Goal: Information Seeking & Learning: Learn about a topic

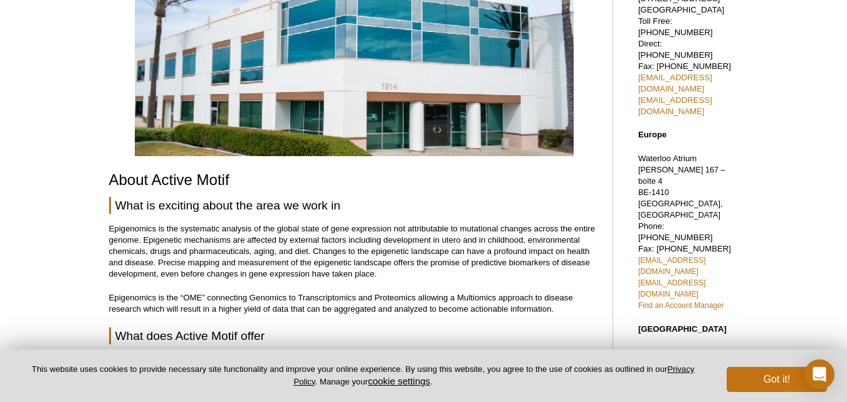
scroll to position [188, 0]
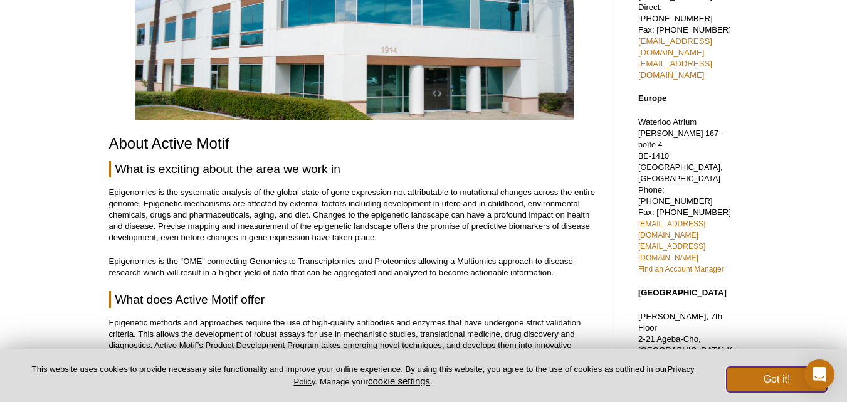
drag, startPoint x: 767, startPoint y: 376, endPoint x: 538, endPoint y: 334, distance: 232.0
click at [766, 376] on button "Got it!" at bounding box center [777, 379] width 100 height 25
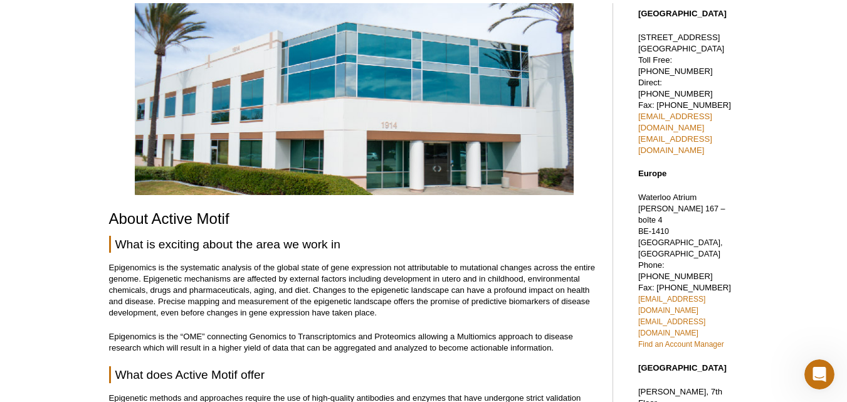
scroll to position [0, 0]
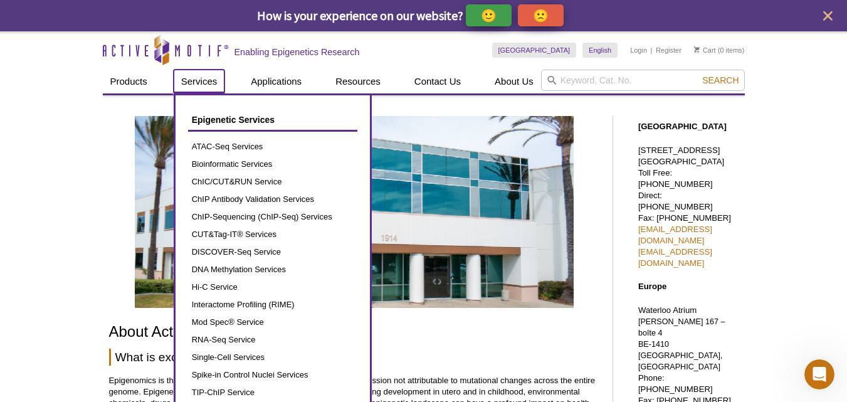
click at [201, 88] on link "Services" at bounding box center [199, 82] width 51 height 24
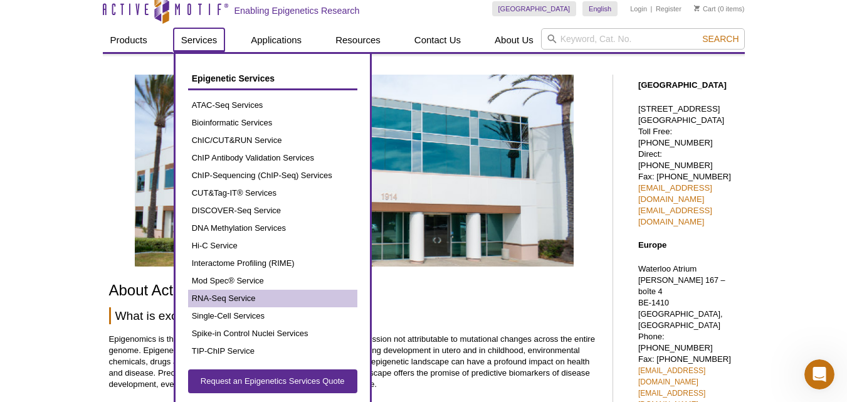
scroll to position [63, 0]
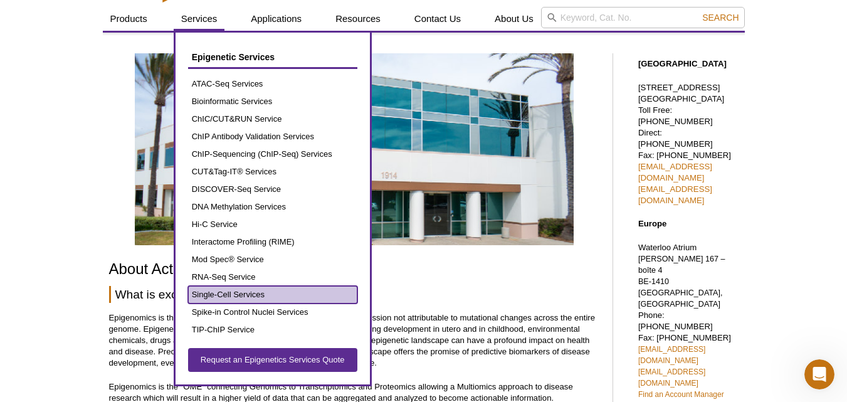
click at [245, 289] on link "Single-Cell Services" at bounding box center [272, 295] width 169 height 18
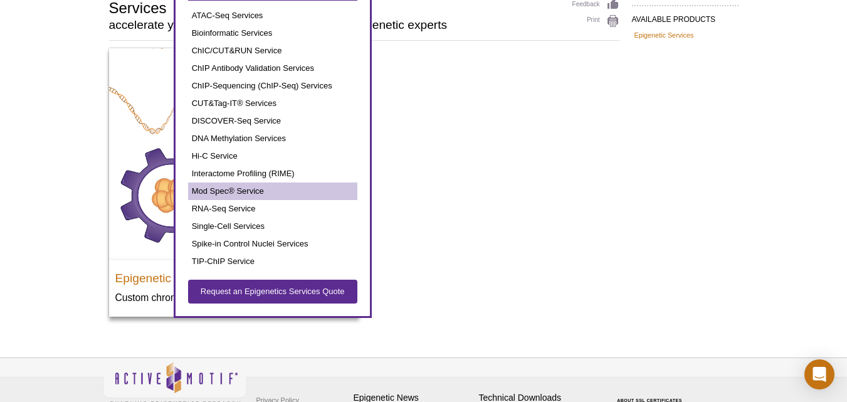
scroll to position [125, 0]
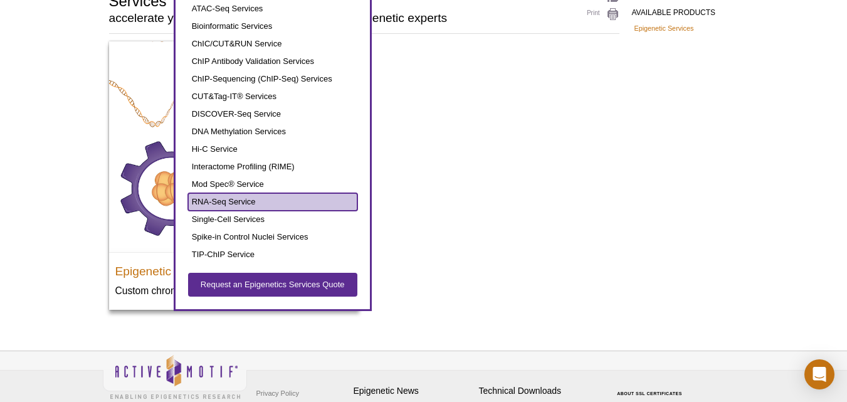
click at [229, 205] on link "RNA-Seq Service" at bounding box center [272, 202] width 169 height 18
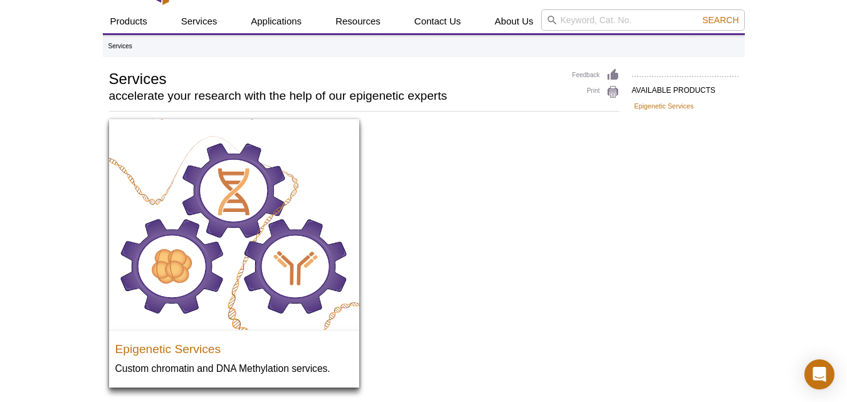
scroll to position [0, 0]
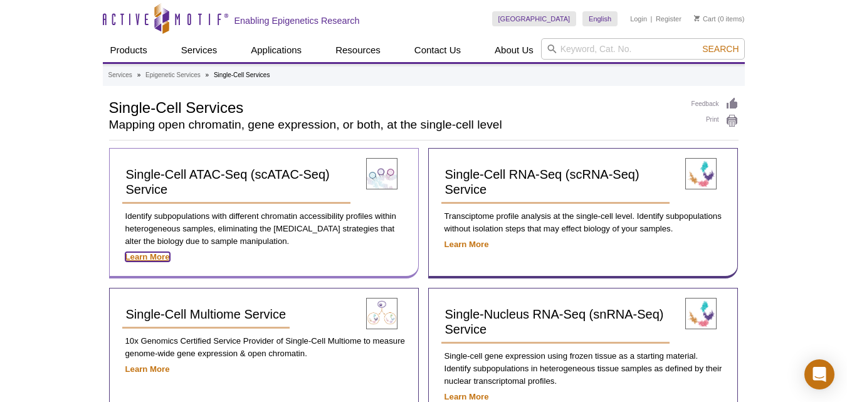
click at [141, 260] on strong "Learn More" at bounding box center [147, 256] width 45 height 9
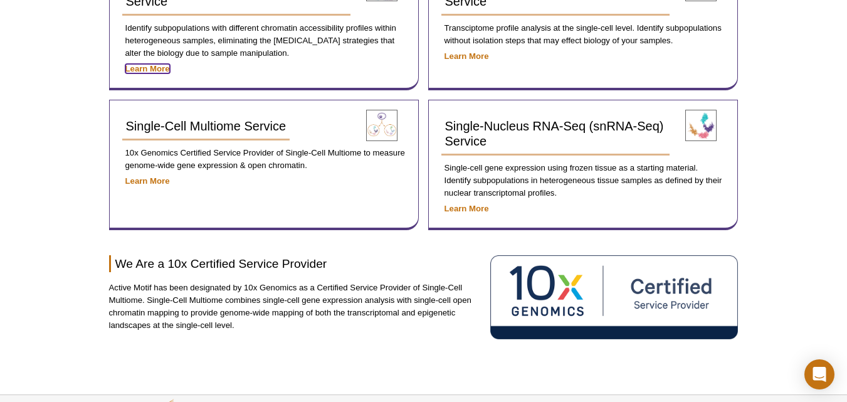
scroll to position [63, 0]
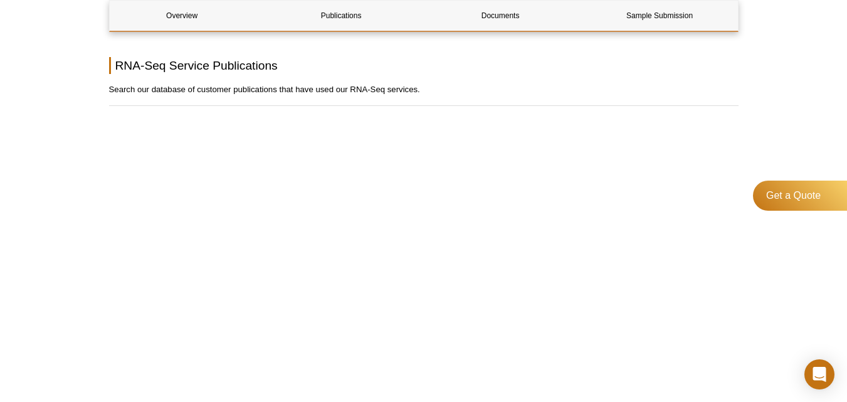
scroll to position [752, 0]
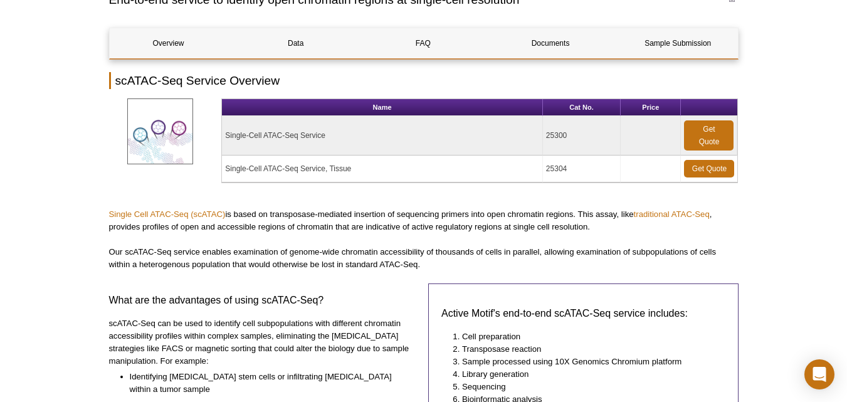
scroll to position [125, 0]
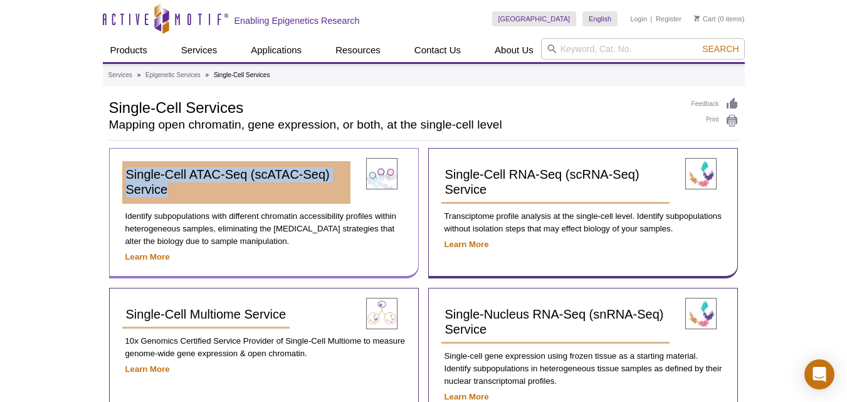
drag, startPoint x: 90, startPoint y: 165, endPoint x: 192, endPoint y: 194, distance: 106.2
click at [192, 196] on div "Active Motif Logo Enabling Epigenetics Research 0 Search Skip to content Active…" at bounding box center [423, 346] width 847 height 692
copy span "Single-Cell ATAC-Seq (scATAC-Seq) Service"
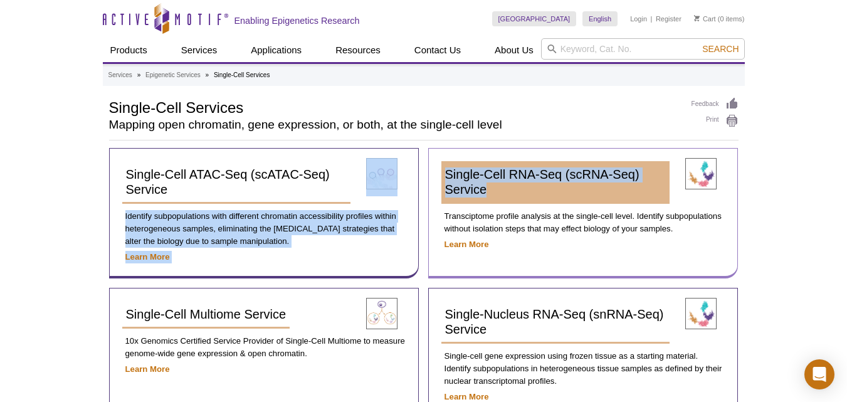
drag, startPoint x: 453, startPoint y: 165, endPoint x: 506, endPoint y: 185, distance: 56.9
click at [506, 185] on div "AVAILABLE PRODUCTS Single-Cell ATAC-Seq (scATAC-Seq) Service Single-Cell and Si…" at bounding box center [424, 319] width 642 height 444
copy div "Identify subpopulations with different chromatin accessibility profiles within …"
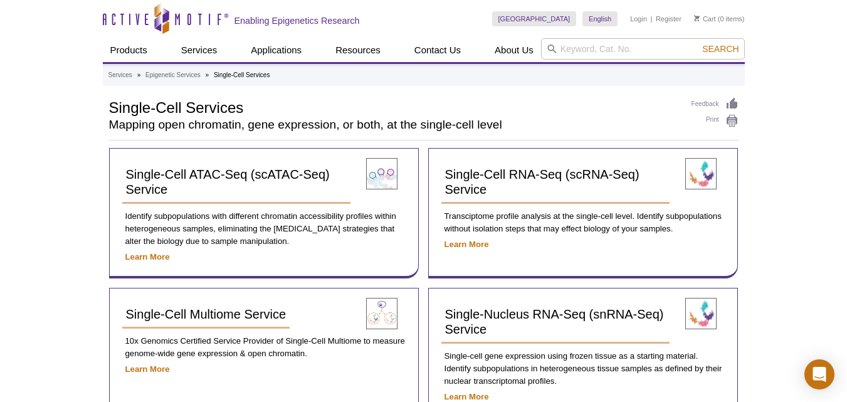
click at [841, 243] on div "Active Motif Logo Enabling Epigenetics Research 0 Search Skip to content Active…" at bounding box center [423, 346] width 847 height 692
drag, startPoint x: 431, startPoint y: 140, endPoint x: 426, endPoint y: 145, distance: 6.7
click at [427, 132] on div "Feedback Print Single-Cell Services Mapping open chromatin, gene expression, or…" at bounding box center [423, 118] width 629 height 43
click at [421, 148] on div "Single-Cell ATAC-Seq (scATAC-Seq) Service Identify subpopulations with differen…" at bounding box center [423, 283] width 629 height 270
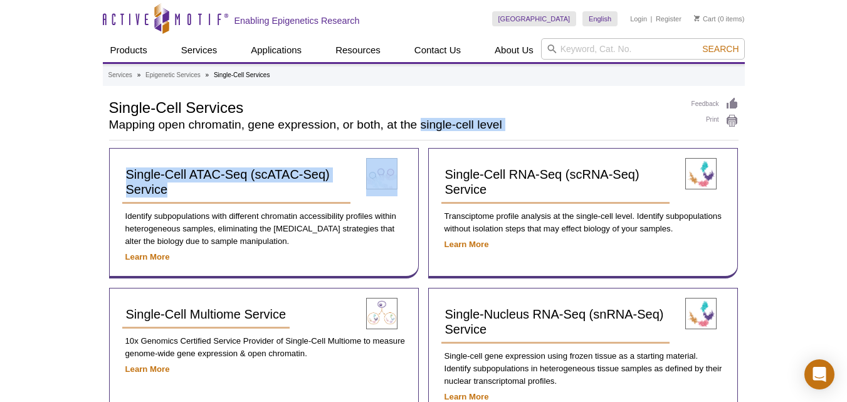
drag, startPoint x: 421, startPoint y: 148, endPoint x: 421, endPoint y: 129, distance: 19.4
click at [421, 129] on div "AVAILABLE PRODUCTS Single-Cell ATAC-Seq (scATAC-Seq) Service Single-Cell and Si…" at bounding box center [424, 319] width 642 height 444
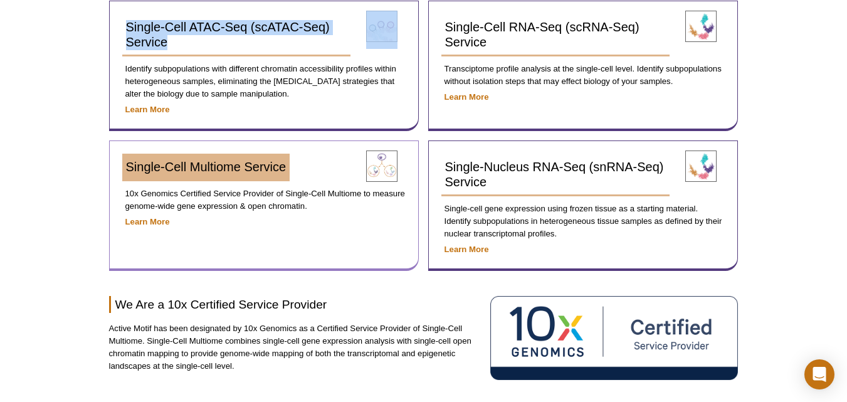
scroll to position [125, 0]
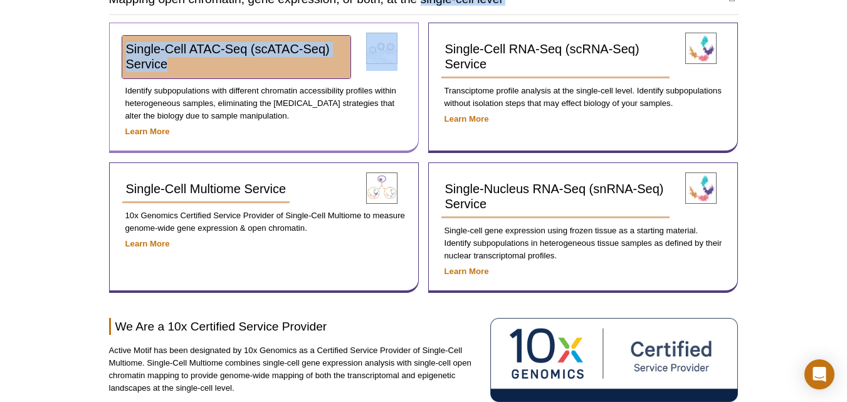
click at [251, 51] on span "Single-Cell ATAC-Seq (scATAC-Seq) Service" at bounding box center [228, 56] width 204 height 29
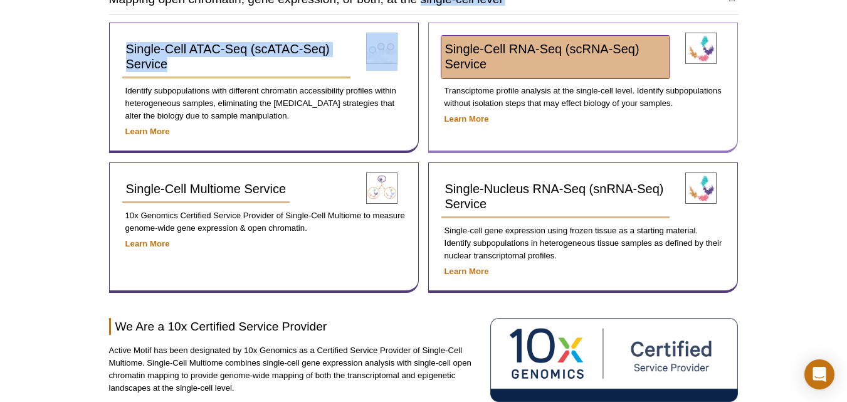
click at [609, 43] on span "Single-Cell RNA-Seq (scRNA-Seq) Service" at bounding box center [542, 56] width 194 height 29
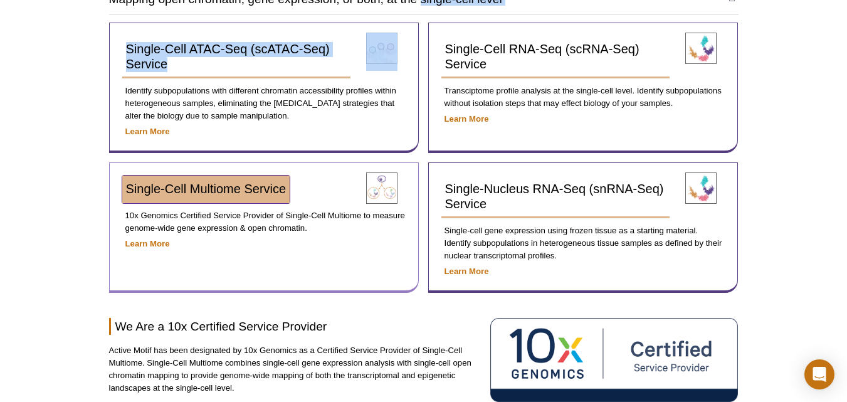
click at [238, 181] on link "Single-Cell Multiome Service​" at bounding box center [206, 190] width 168 height 28
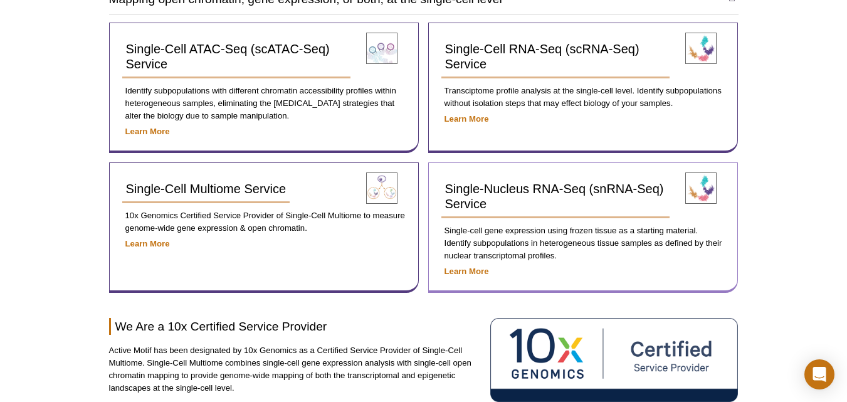
click at [641, 175] on div "Single-Nucleus RNA-Seq (snRNA-Seq) Service​ Single-cell gene expression using f…" at bounding box center [583, 227] width 310 height 130
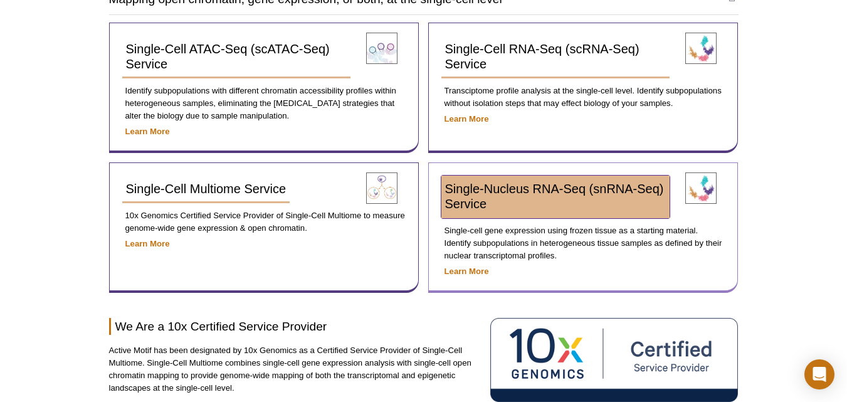
click at [505, 199] on link "Single-Nucleus RNA-Seq (snRNA-Seq) Service​" at bounding box center [555, 197] width 228 height 43
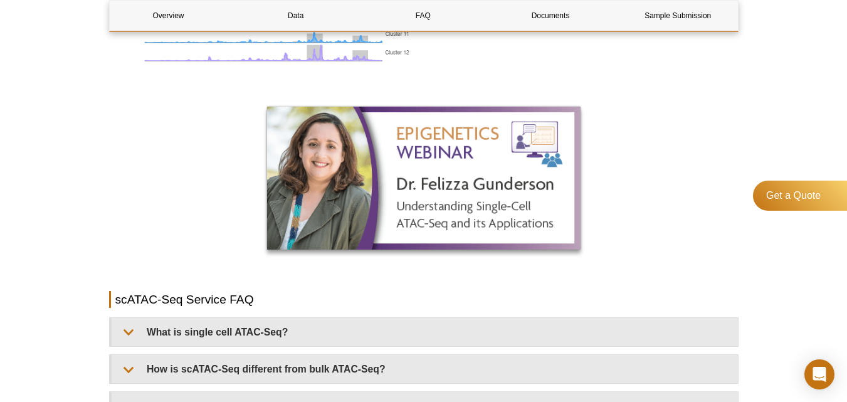
scroll to position [1442, 0]
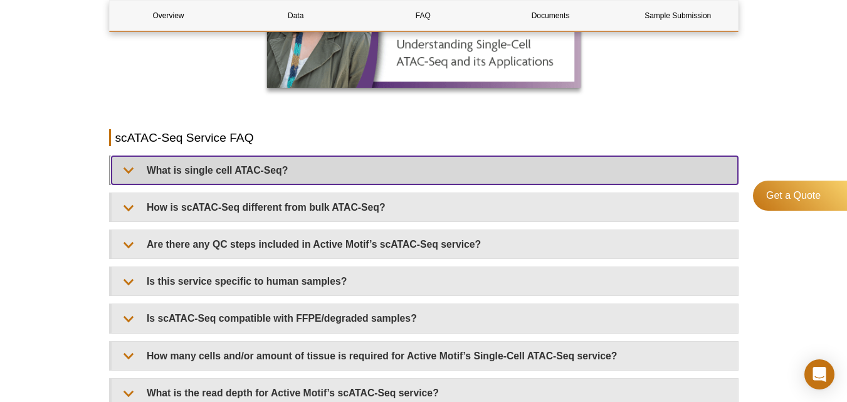
click at [191, 156] on summary "What is single cell ATAC-Seq?" at bounding box center [425, 170] width 626 height 28
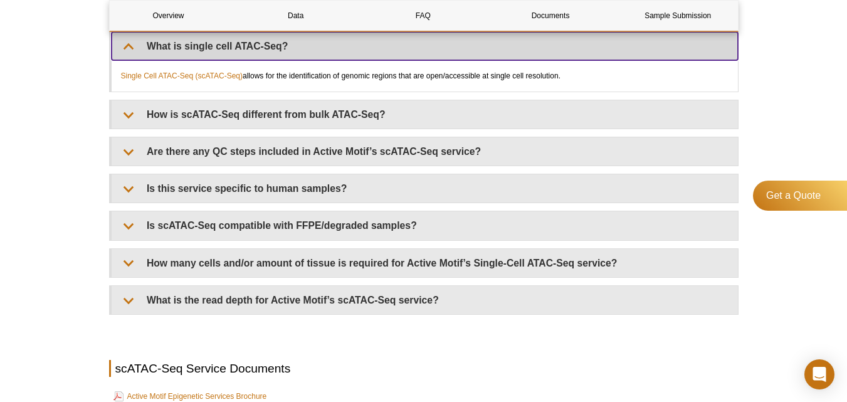
scroll to position [1567, 0]
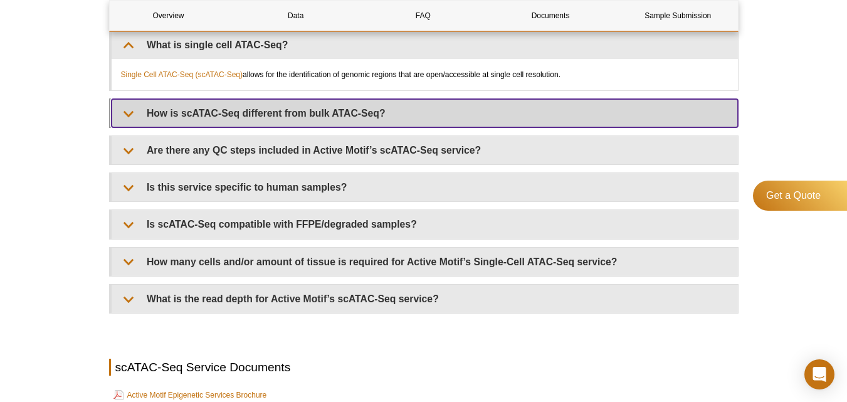
click at [202, 107] on summary "How is scATAC-Seq different from bulk ATAC-Seq?" at bounding box center [425, 113] width 626 height 28
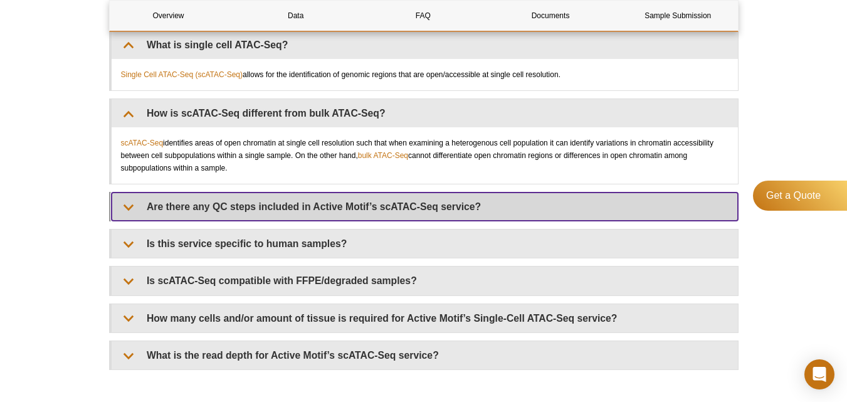
click at [163, 192] on summary "Are there any QC steps included in Active Motif’s scATAC-Seq service?" at bounding box center [425, 206] width 626 height 28
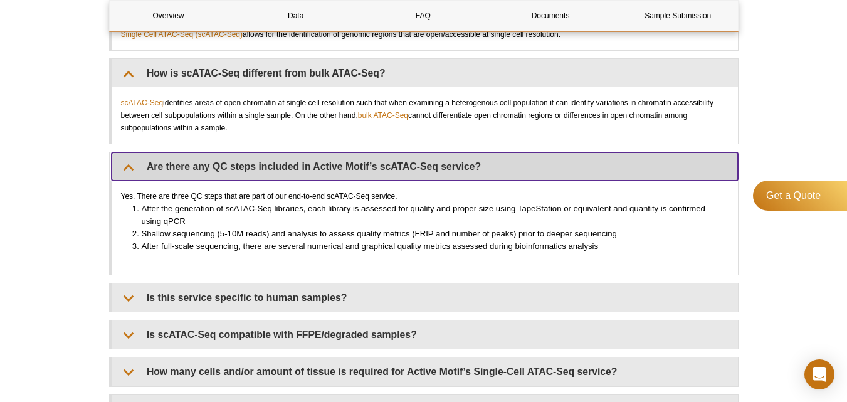
scroll to position [1630, 0]
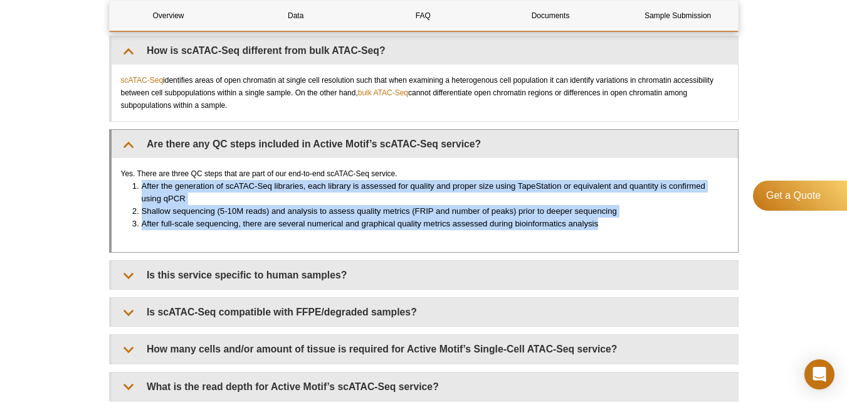
drag, startPoint x: 627, startPoint y: 219, endPoint x: 135, endPoint y: 169, distance: 495.2
click at [135, 169] on div "Yes. There are three QC steps that are part of our end-to-end scATAC-Seq servic…" at bounding box center [425, 205] width 626 height 94
copy ol "After the generation of scATAC-Seq libraries, each library is assessed for qual…"
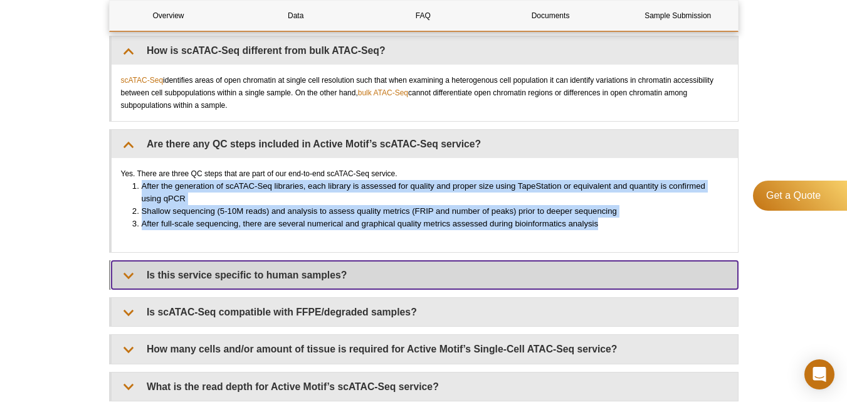
click at [204, 270] on summary "Is this service specific to human samples?" at bounding box center [425, 275] width 626 height 28
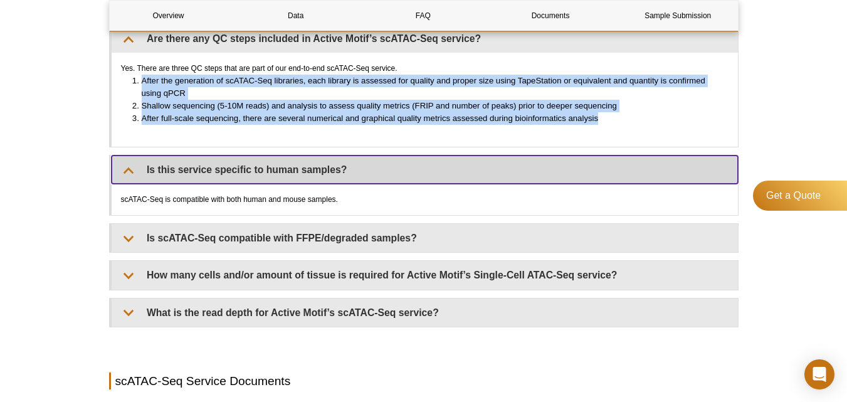
scroll to position [1755, 0]
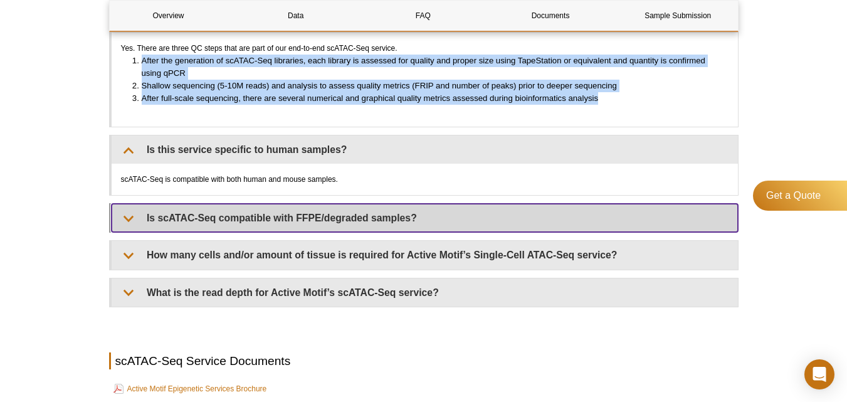
click at [229, 204] on summary "Is scATAC-Seq compatible with FFPE/degraded samples?" at bounding box center [425, 218] width 626 height 28
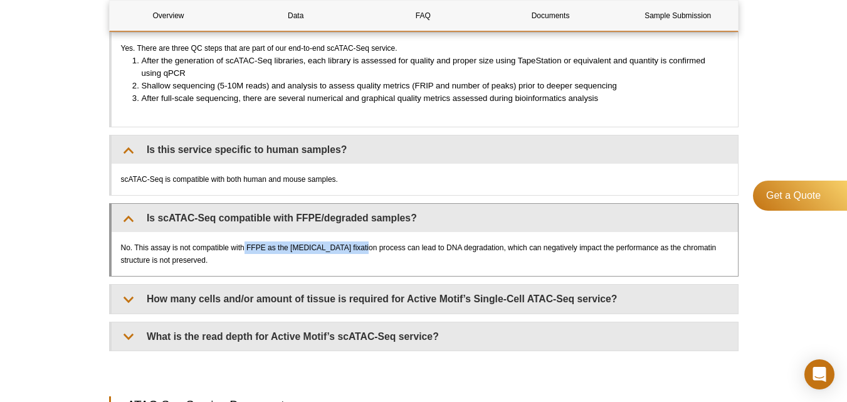
drag, startPoint x: 244, startPoint y: 234, endPoint x: 356, endPoint y: 233, distance: 112.2
click at [356, 233] on div "No. This assay is not compatible with FFPE as the formalin fixation process can…" at bounding box center [425, 254] width 626 height 44
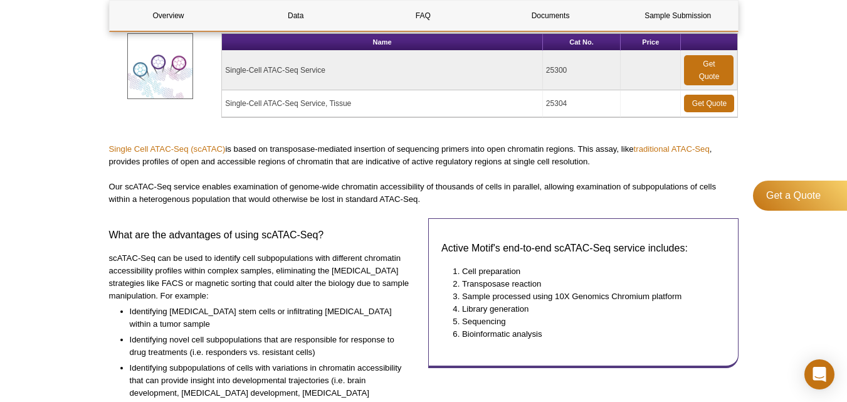
scroll to position [188, 0]
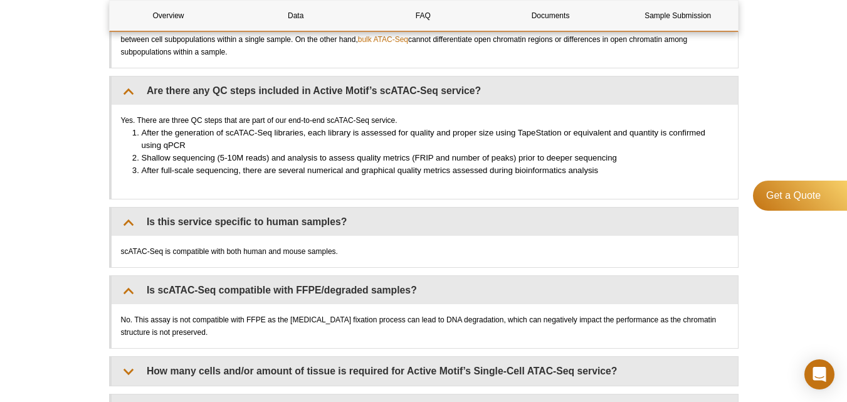
scroll to position [1755, 0]
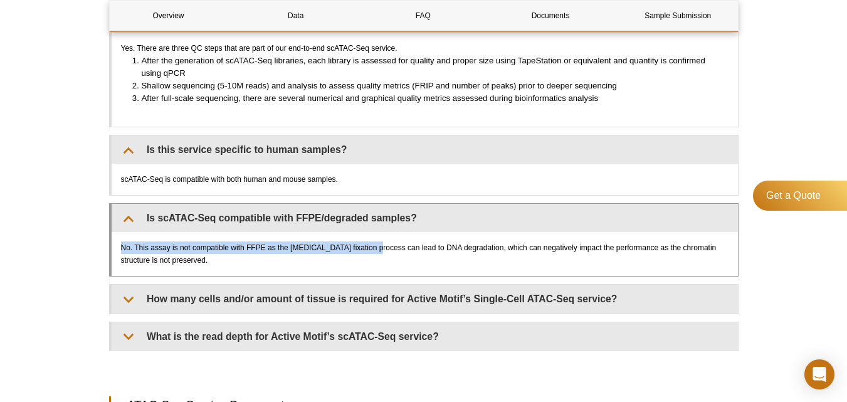
drag, startPoint x: 115, startPoint y: 233, endPoint x: 372, endPoint y: 239, distance: 257.7
click at [372, 239] on div "No. This assay is not compatible with FFPE as the formalin fixation process can…" at bounding box center [425, 254] width 626 height 44
copy div "No. This assay is not compatible with FFPE as the formalin fixation process"
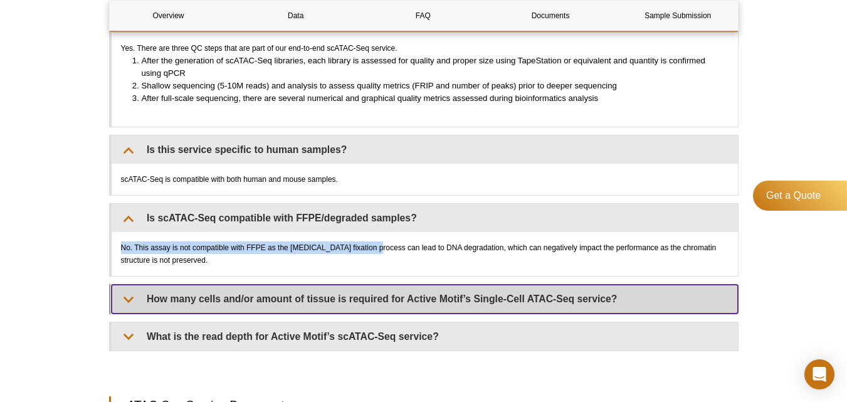
click at [329, 291] on summary "How many cells and/or amount of tissue is required for Active Motif’s Single-Ce…" at bounding box center [425, 299] width 626 height 28
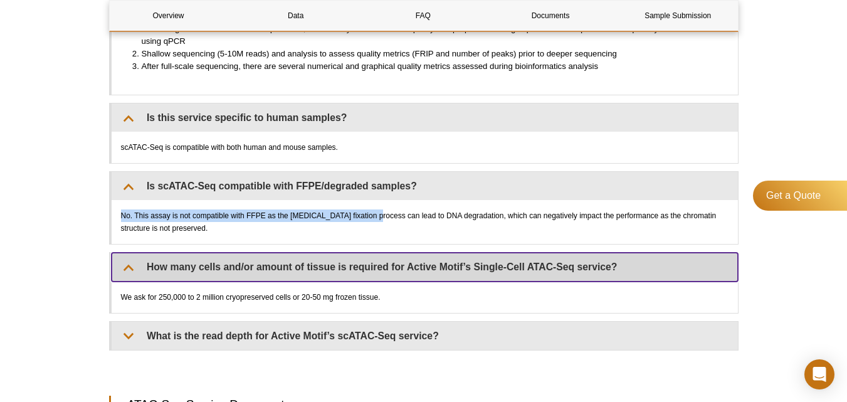
scroll to position [1818, 0]
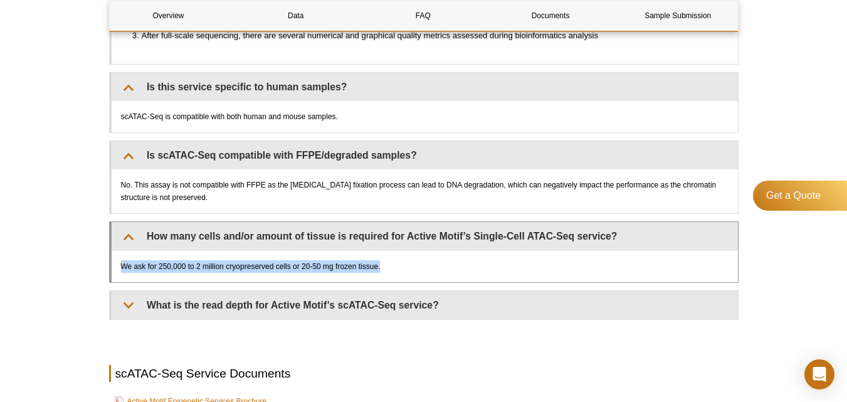
drag, startPoint x: 402, startPoint y: 252, endPoint x: 120, endPoint y: 251, distance: 282.1
click at [120, 251] on div "We ask for 250,000 to 2 million cryopreserved cells or 20-50 mg frozen tissue." at bounding box center [425, 266] width 626 height 31
copy div "We ask for 250,000 to 2 million cryopreserved cells or 20-50 mg frozen tissue."
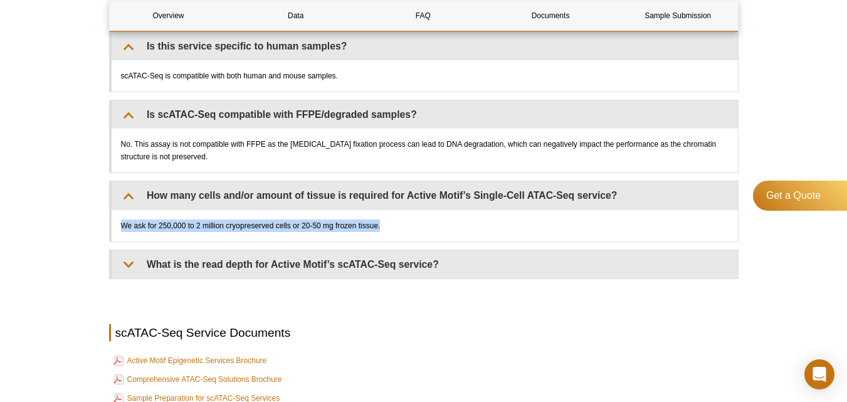
scroll to position [1881, 0]
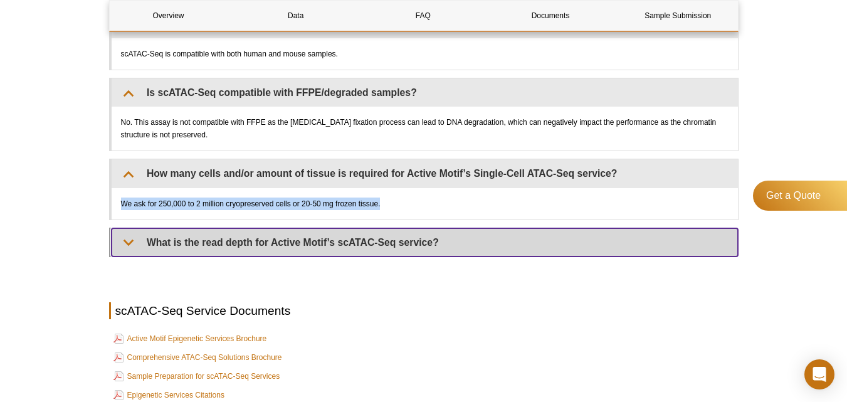
click at [184, 236] on summary "What is the read depth for Active Motif’s scATAC-Seq service?" at bounding box center [425, 242] width 626 height 28
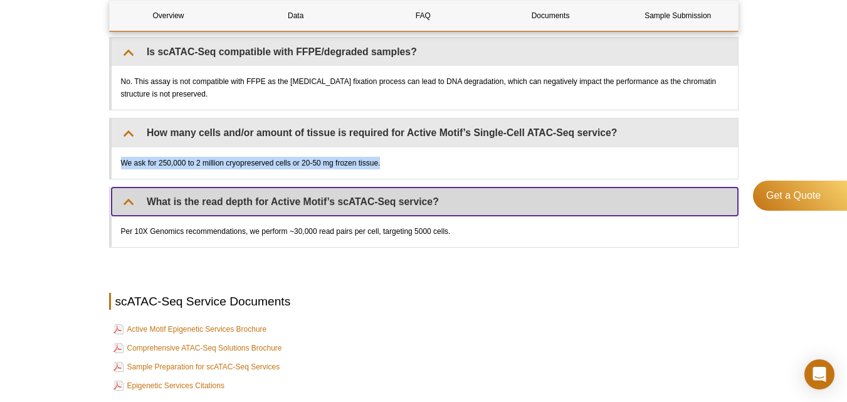
scroll to position [1943, 0]
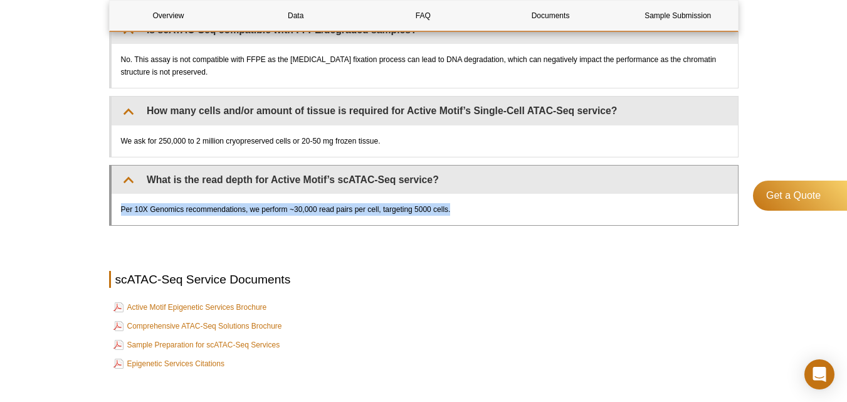
drag, startPoint x: 473, startPoint y: 194, endPoint x: 120, endPoint y: 197, distance: 352.9
click at [120, 197] on div "Per 10X Genomics recommendations, we perform ~30,000 read pairs per cell, targe…" at bounding box center [425, 209] width 626 height 31
copy div "Per 10X Genomics recommendations, we perform ~30,000 read pairs per cell, targe…"
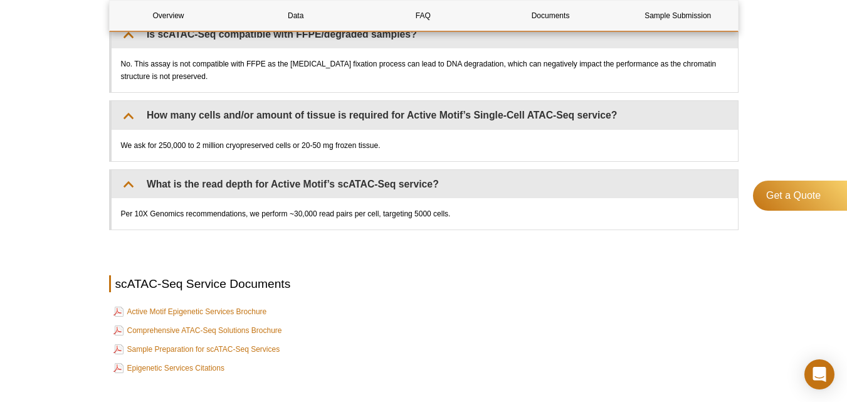
scroll to position [285, 0]
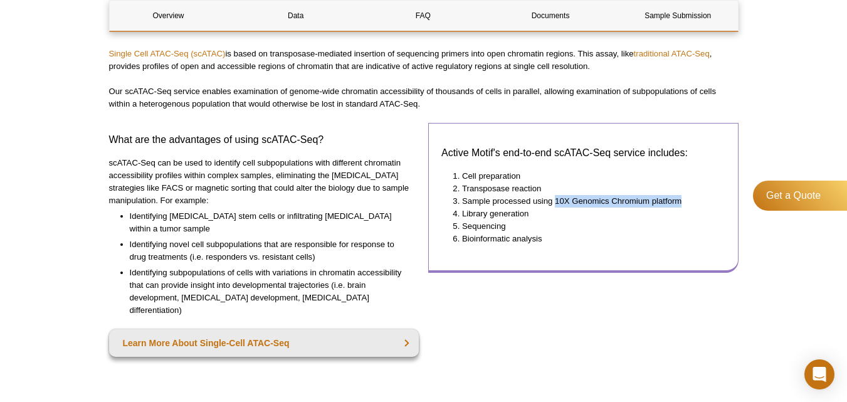
drag, startPoint x: 674, startPoint y: 204, endPoint x: 560, endPoint y: 203, distance: 114.1
click at [557, 204] on li "Sample processed using 10X Genomics Chromium platform" at bounding box center [587, 201] width 251 height 13
copy li "10X Genomics Chromium platform"
drag, startPoint x: 612, startPoint y: 187, endPoint x: 580, endPoint y: 199, distance: 34.1
click at [582, 199] on li "Sample processed using 10X Genomics Chromium platform" at bounding box center [587, 201] width 251 height 13
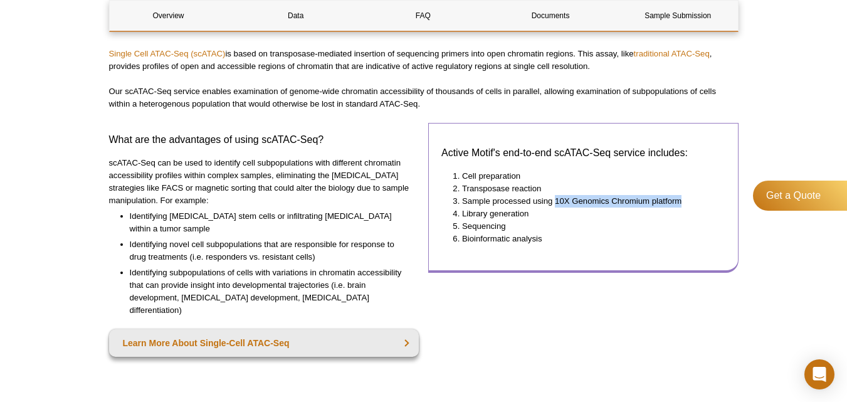
drag, startPoint x: 556, startPoint y: 200, endPoint x: 679, endPoint y: 203, distance: 122.9
click at [679, 203] on li "Sample processed using 10X Genomics Chromium platform" at bounding box center [587, 201] width 251 height 13
copy li "10X Genomics Chromium platform"
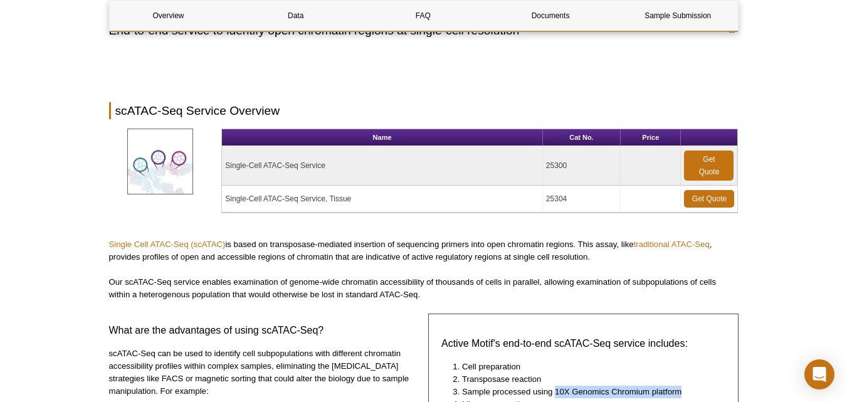
scroll to position [0, 0]
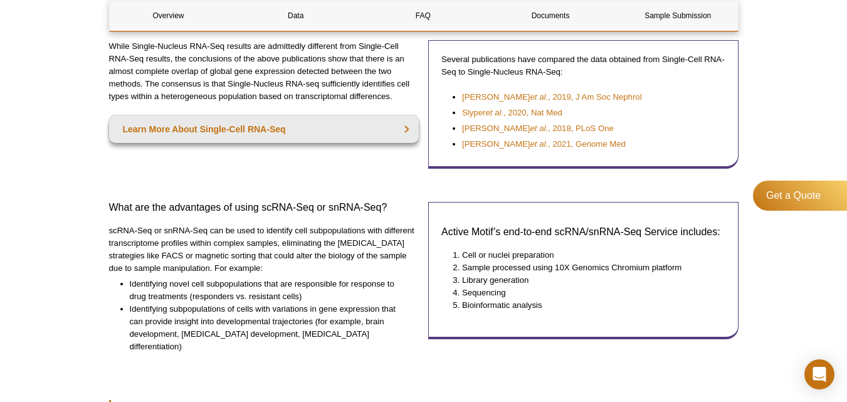
scroll to position [376, 0]
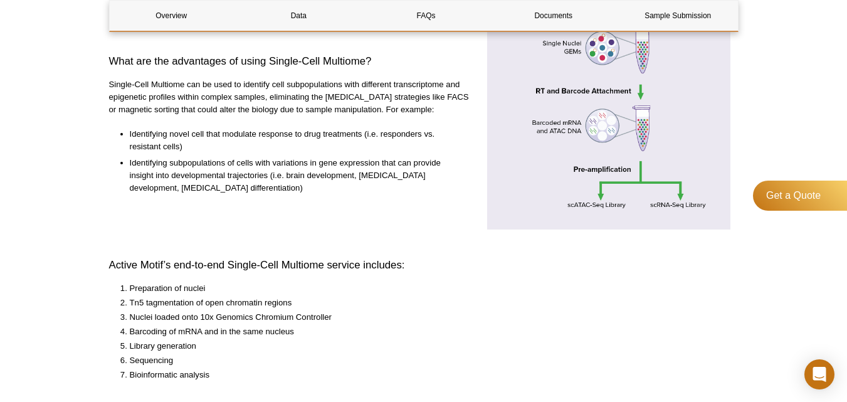
scroll to position [439, 0]
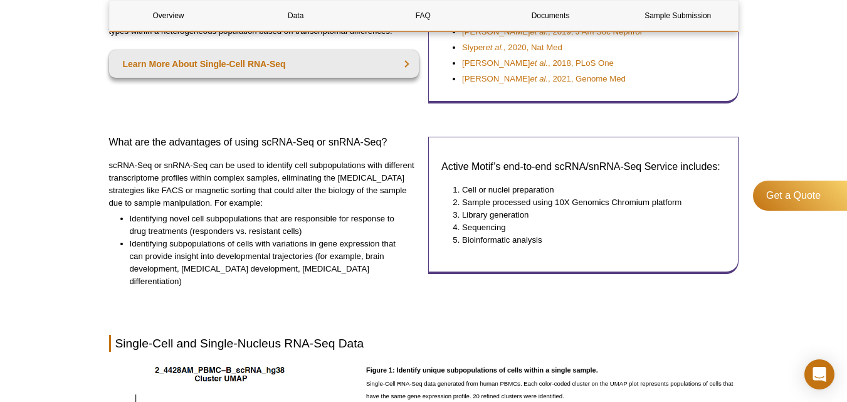
scroll to position [439, 0]
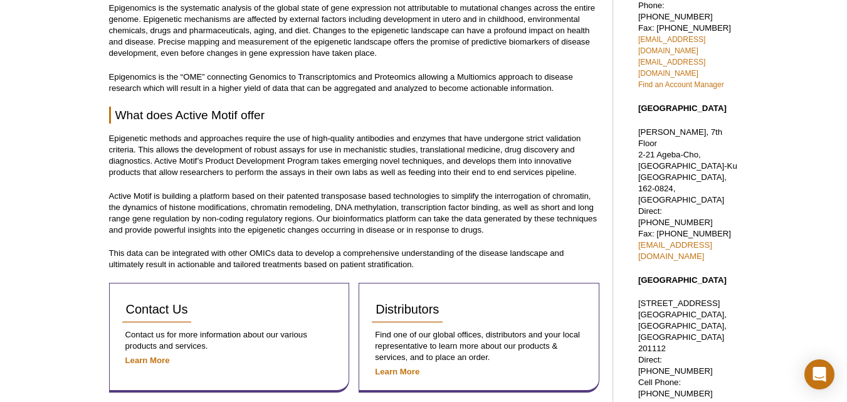
scroll to position [251, 0]
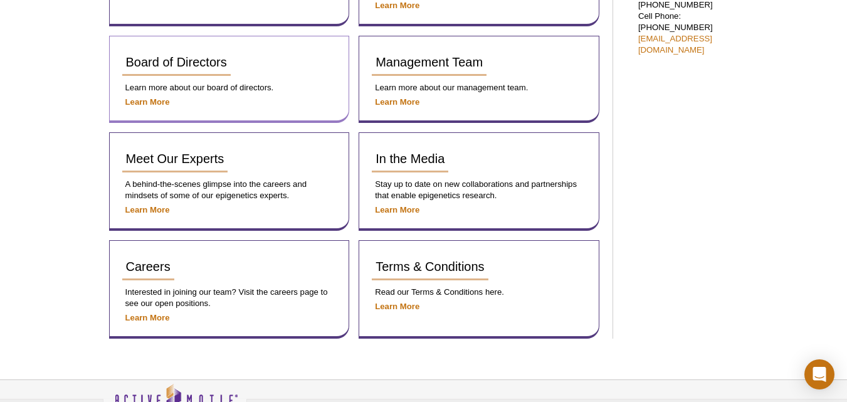
scroll to position [826, 0]
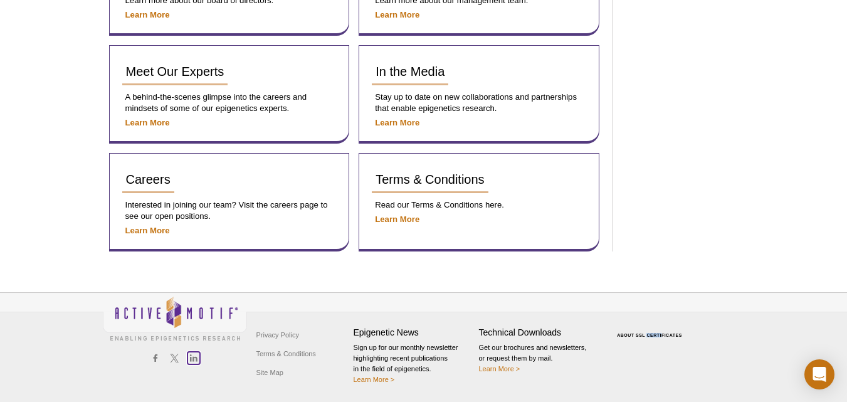
click at [196, 360] on icon at bounding box center [193, 358] width 8 height 8
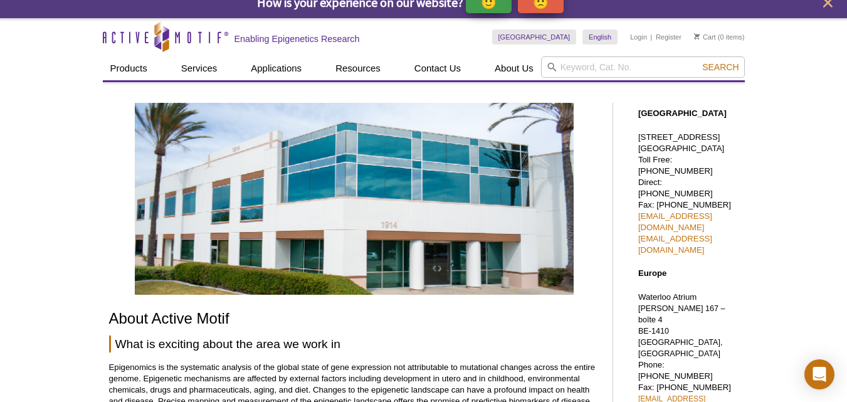
scroll to position [0, 0]
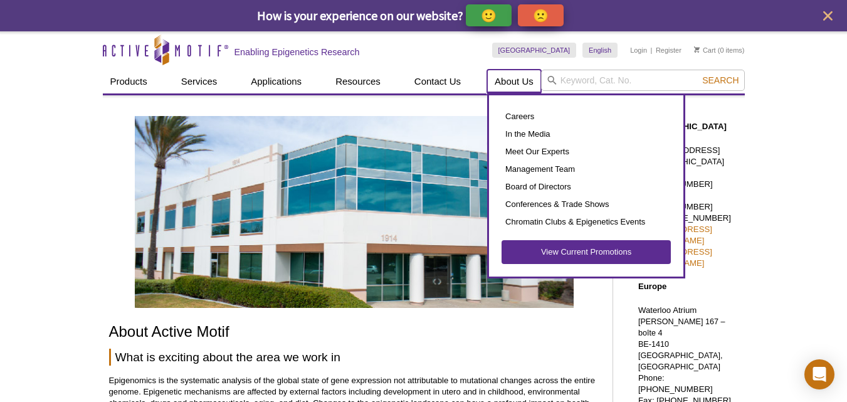
click at [515, 79] on link "About Us" at bounding box center [514, 82] width 54 height 24
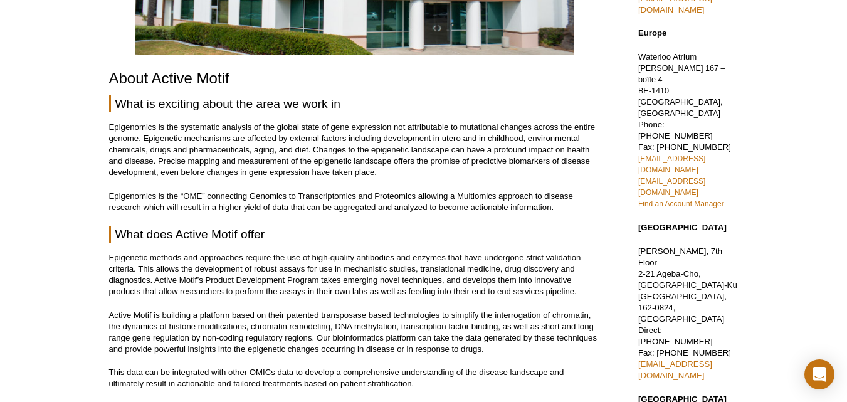
scroll to position [136, 0]
